Goal: Navigation & Orientation: Find specific page/section

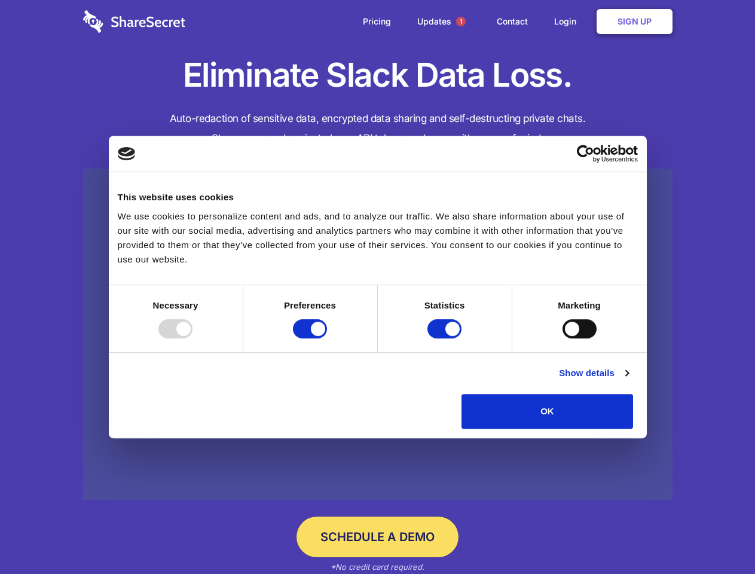
click at [192, 338] on div at bounding box center [175, 328] width 34 height 19
click at [327, 338] on input "Preferences" at bounding box center [310, 328] width 34 height 19
checkbox input "false"
click at [446, 338] on input "Statistics" at bounding box center [444, 328] width 34 height 19
checkbox input "false"
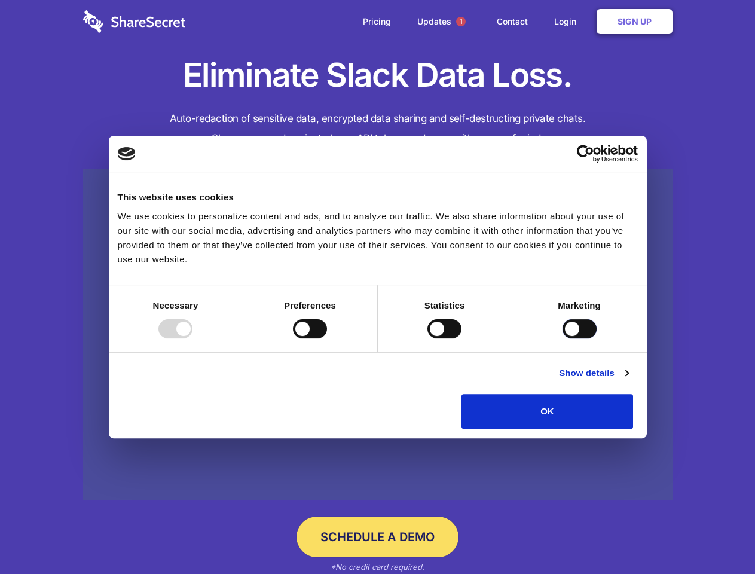
click at [562, 338] on input "Marketing" at bounding box center [579, 328] width 34 height 19
checkbox input "true"
click at [628, 380] on link "Show details" at bounding box center [593, 373] width 69 height 14
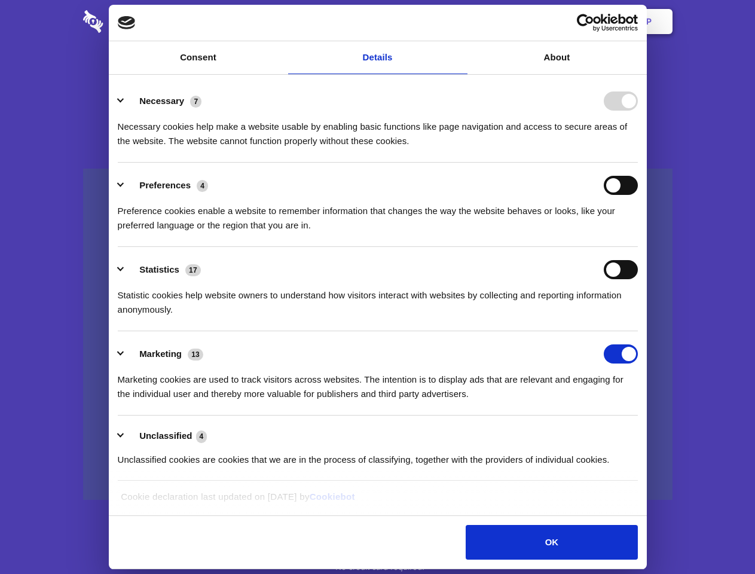
click at [638, 163] on li "Necessary 7 Necessary cookies help make a website usable by enabling basic func…" at bounding box center [378, 120] width 520 height 84
click at [460, 22] on span "1" at bounding box center [461, 22] width 10 height 10
